Goal: Information Seeking & Learning: Learn about a topic

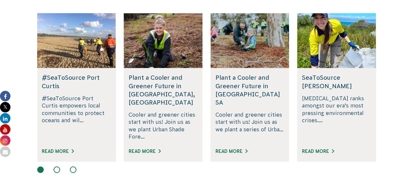
scroll to position [435, 0]
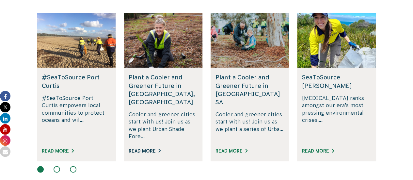
click at [149, 148] on link "Read More" at bounding box center [145, 150] width 32 height 5
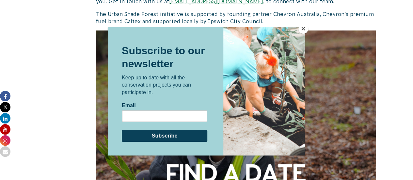
scroll to position [443, 0]
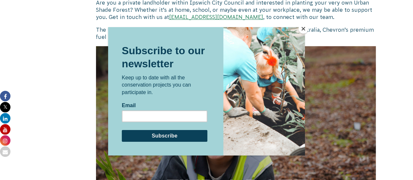
click at [303, 28] on button "Close" at bounding box center [303, 29] width 10 height 10
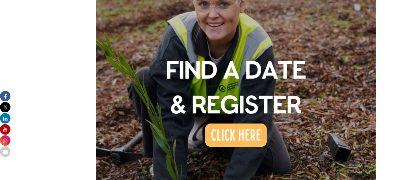
scroll to position [582, 0]
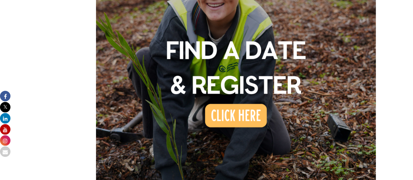
click at [242, 103] on img at bounding box center [236, 48] width 280 height 280
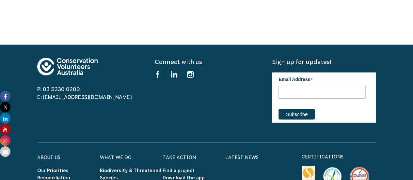
scroll to position [802, 0]
